Goal: Information Seeking & Learning: Learn about a topic

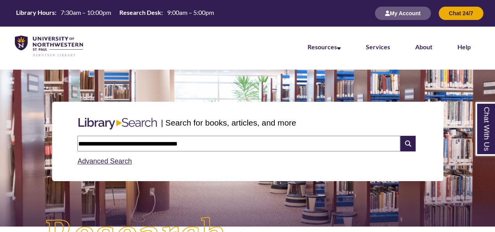
click at [234, 141] on input "**********" at bounding box center [238, 144] width 323 height 16
type input "*"
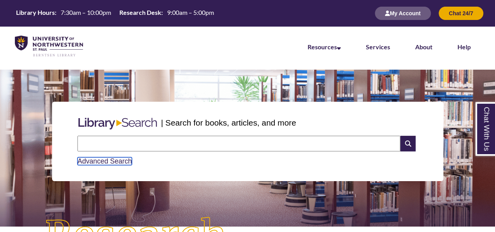
click at [102, 162] on link "Advanced Search" at bounding box center [104, 161] width 54 height 8
click at [86, 141] on input "text" at bounding box center [238, 144] width 323 height 16
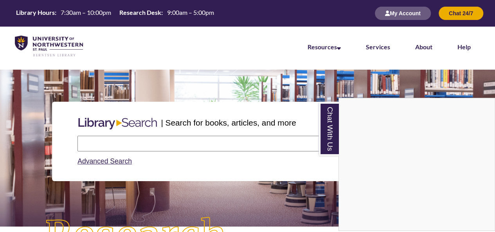
click at [119, 121] on div "Chat With Us" at bounding box center [247, 116] width 495 height 232
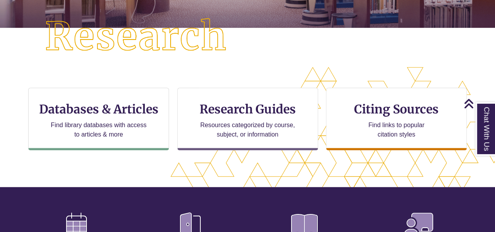
scroll to position [284, 428]
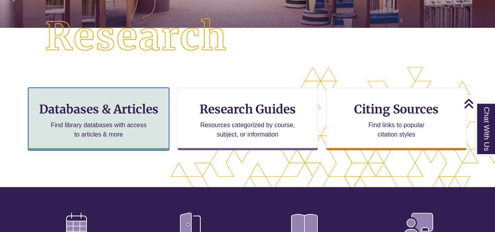
click at [74, 109] on h3 "Databases & Articles" at bounding box center [99, 109] width 128 height 15
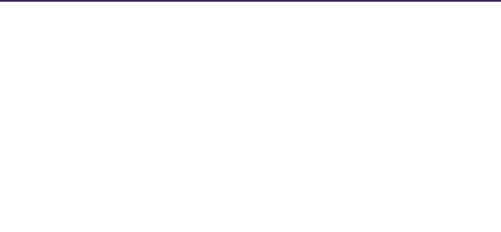
select select "Database Subject Filter"
select select "Database Types Filter"
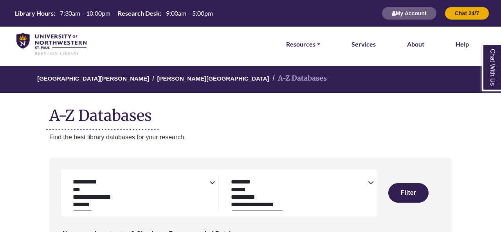
select select "Database Subject Filter"
select select "Database Types Filter"
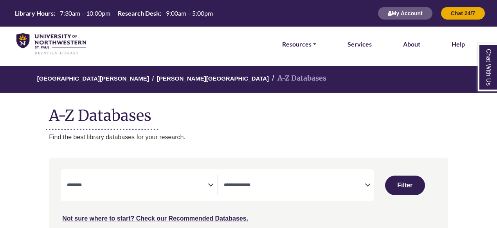
select select "Database Subject Filter"
select select "Database Types Filter"
click at [208, 186] on icon "Search filters" at bounding box center [211, 184] width 6 height 12
click at [296, 117] on h1 "A-Z Databases" at bounding box center [248, 113] width 399 height 24
click at [153, 214] on div "Not sure where to start? Check our Recommended Databases." at bounding box center [202, 215] width 282 height 16
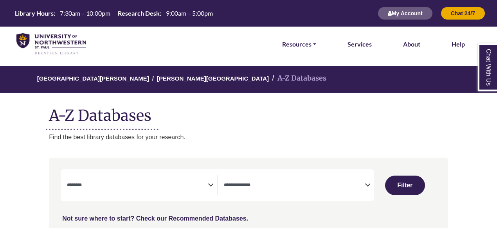
click at [117, 217] on link "Not sure where to start? Check our Recommended Databases." at bounding box center [155, 218] width 186 height 7
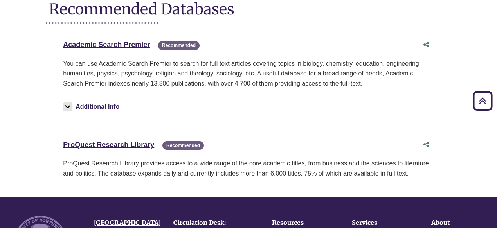
scroll to position [102, 0]
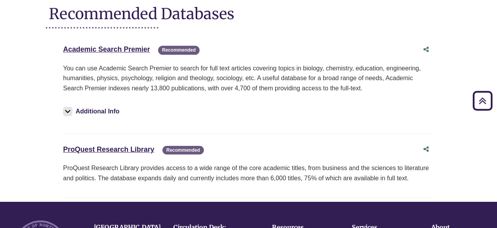
click at [494, 50] on html "Skip to Main Content Library Hours: 7:30am – 10:00pm Research Desk: 9:00am – 5:…" at bounding box center [248, 167] width 497 height 539
click at [99, 46] on link "Academic Search Premier This link opens in a new window" at bounding box center [106, 49] width 87 height 8
